Goal: Task Accomplishment & Management: Use online tool/utility

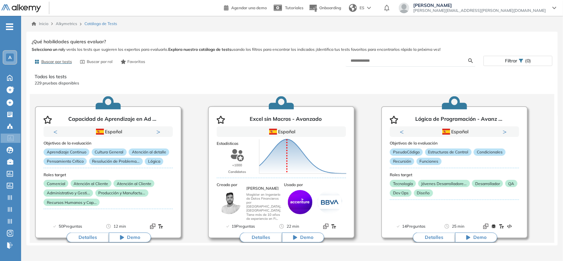
click at [268, 179] on div "Puntuación 0 10 20 30 40 50 60 70 80 90 100 Promedio" at bounding box center [303, 156] width 92 height 66
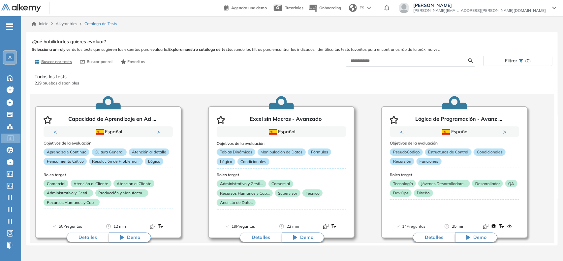
click at [268, 179] on div "Roles target Administrativo y Gesti... Comercial Recursos Humanos y Cap... Supe…" at bounding box center [281, 191] width 129 height 36
click at [259, 166] on div "Tablas Dinámicas Manipulación de Datos Fórmulas Lógica Condicionales" at bounding box center [281, 158] width 129 height 19
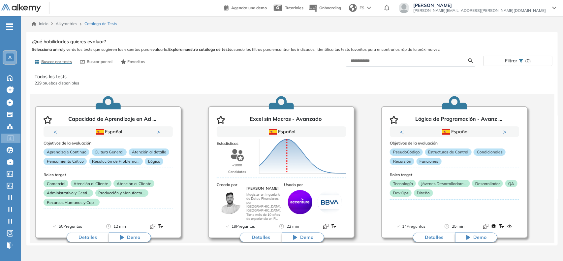
click at [290, 162] on div "Tablas Dinámicas Manipulación de Datos Fórmulas Lógica Condicionales" at bounding box center [281, 158] width 129 height 19
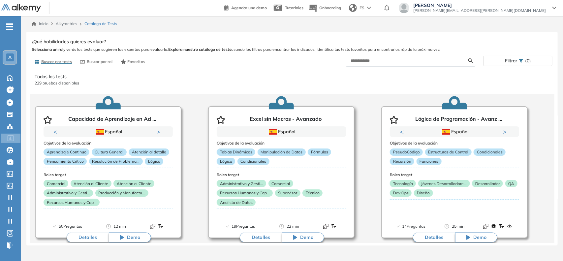
click at [290, 162] on div "Tablas Dinámicas Manipulación de Datos Fórmulas Lógica Condicionales" at bounding box center [281, 158] width 129 height 19
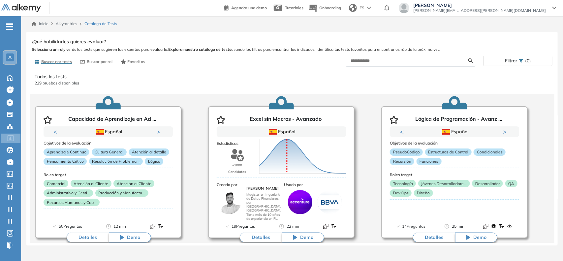
click at [290, 162] on icon at bounding box center [302, 156] width 87 height 34
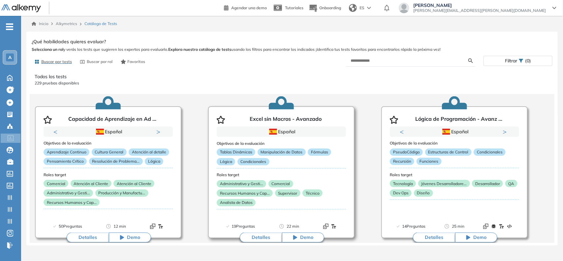
click at [290, 162] on div "Tablas Dinámicas Manipulación de Datos Fórmulas Lógica Condicionales" at bounding box center [281, 158] width 129 height 19
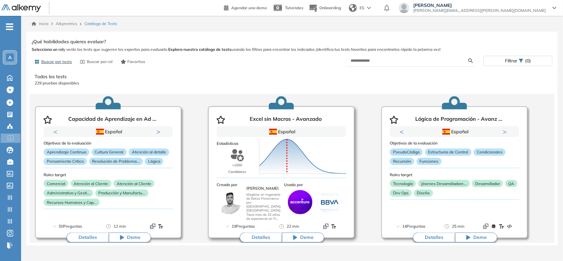
click at [290, 162] on icon at bounding box center [302, 156] width 87 height 34
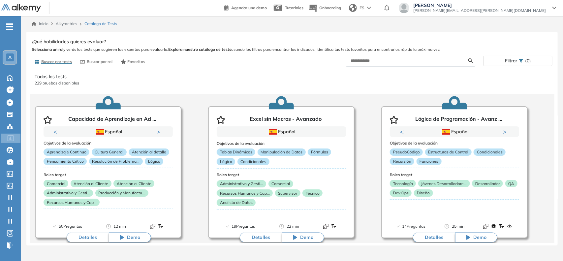
scroll to position [6, 0]
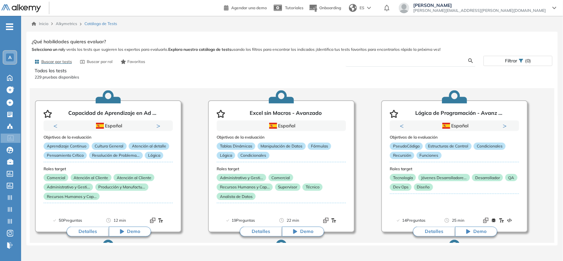
click at [367, 62] on input "text" at bounding box center [410, 61] width 118 height 6
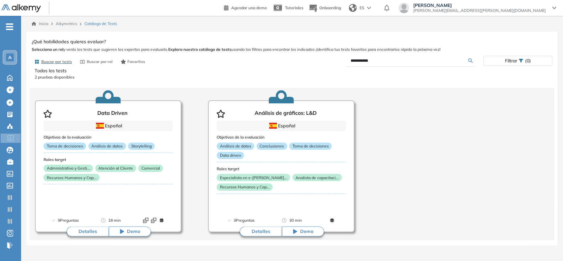
click at [372, 58] on input "**********" at bounding box center [410, 61] width 118 height 6
type input "**********"
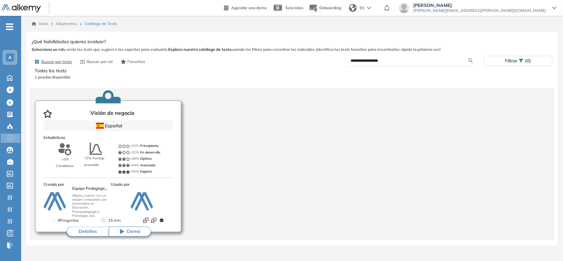
click at [93, 229] on button "Detalles" at bounding box center [88, 232] width 42 height 10
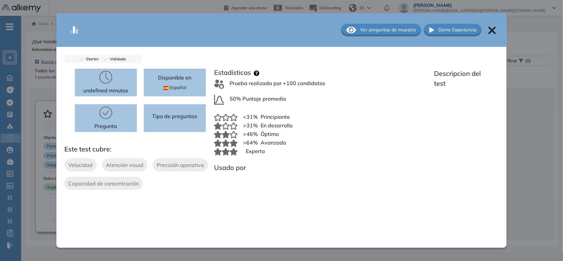
click at [493, 28] on icon at bounding box center [493, 30] width 8 height 8
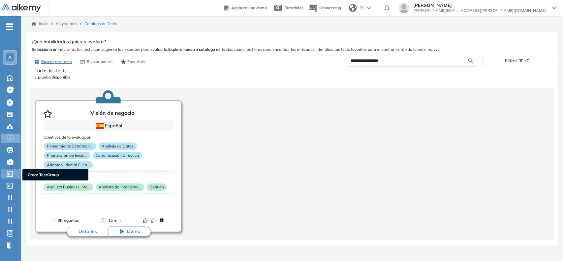
click at [8, 173] on icon at bounding box center [10, 174] width 7 height 6
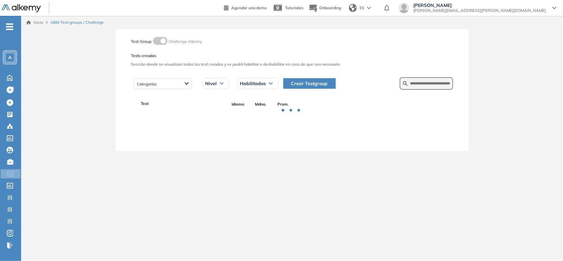
drag, startPoint x: 414, startPoint y: 79, endPoint x: 418, endPoint y: 82, distance: 4.9
click at [418, 82] on form at bounding box center [426, 83] width 53 height 13
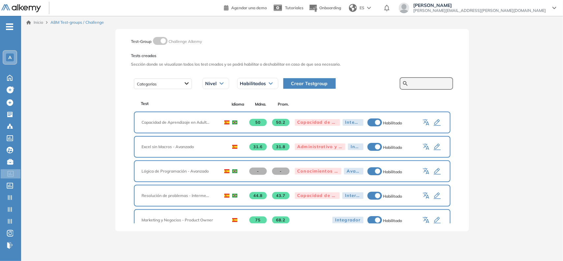
click at [418, 82] on input "text" at bounding box center [431, 84] width 40 height 6
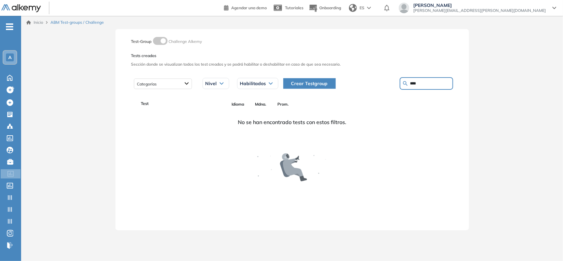
type input "****"
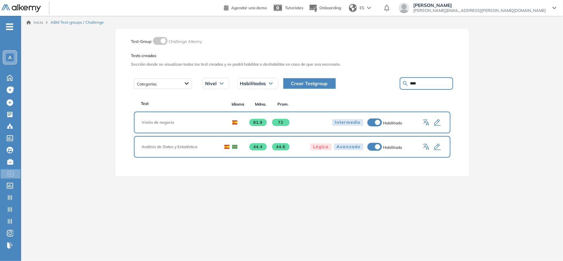
click at [439, 121] on icon "button" at bounding box center [437, 122] width 7 height 7
